Goal: Task Accomplishment & Management: Use online tool/utility

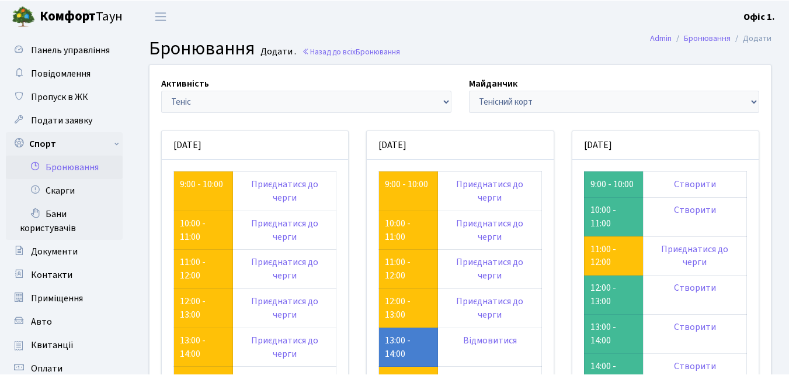
scroll to position [201, 0]
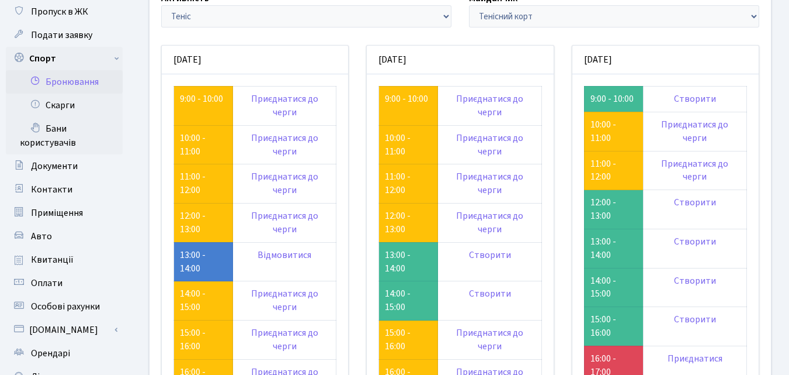
scroll to position [84, 0]
click at [188, 217] on link "12:00 - 13:00" at bounding box center [193, 223] width 26 height 26
click at [407, 225] on td "12:00 - 13:00" at bounding box center [408, 223] width 59 height 39
click at [393, 220] on link "12:00 - 13:00" at bounding box center [398, 223] width 26 height 26
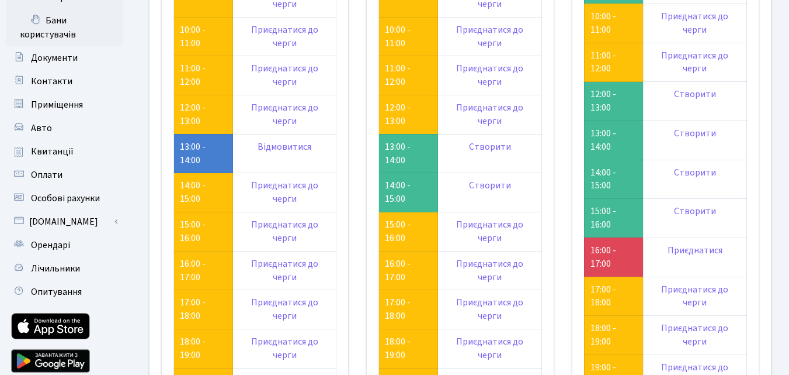
scroll to position [201, 0]
